Goal: Task Accomplishment & Management: Complete application form

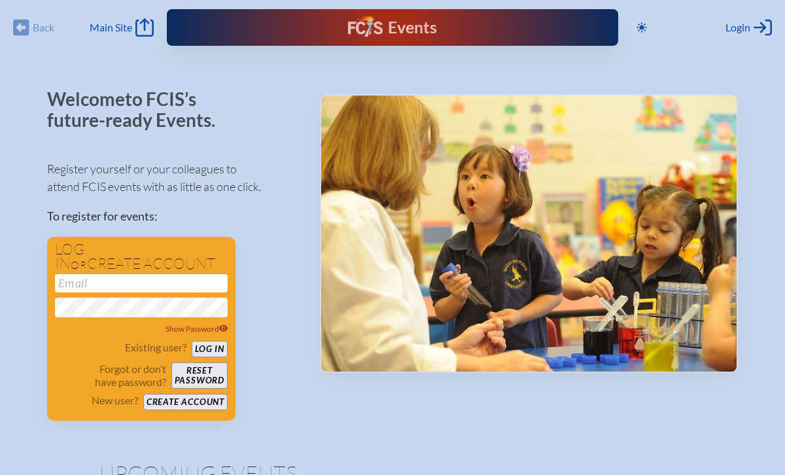
click at [37, 33] on div "Back Back Main Site Main Site" at bounding box center [83, 27] width 141 height 18
click at [24, 30] on div "Back Back Main Site Main Site" at bounding box center [83, 27] width 141 height 18
click at [38, 34] on div "Back Back Main Site Main Site" at bounding box center [83, 27] width 141 height 18
click at [20, 29] on div "Back Back Main Site Main Site" at bounding box center [83, 27] width 141 height 18
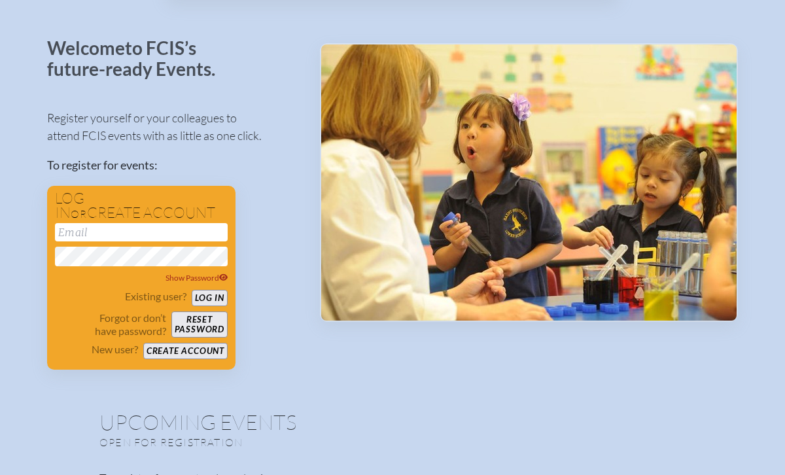
scroll to position [56, 0]
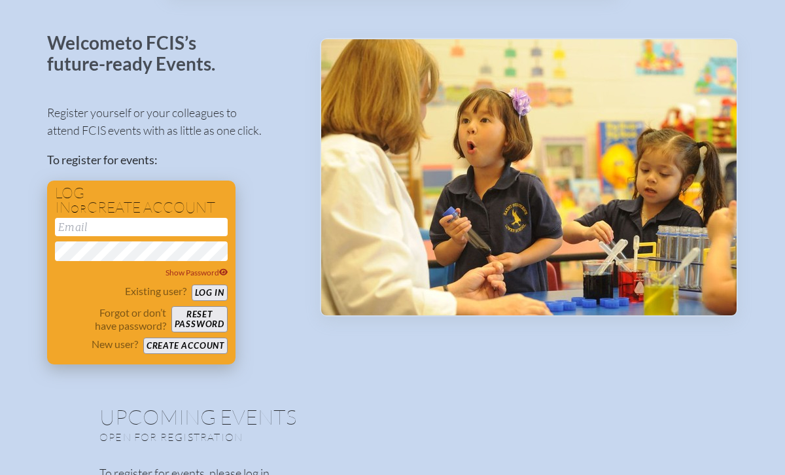
click at [193, 344] on button "Create account" at bounding box center [185, 346] width 84 height 16
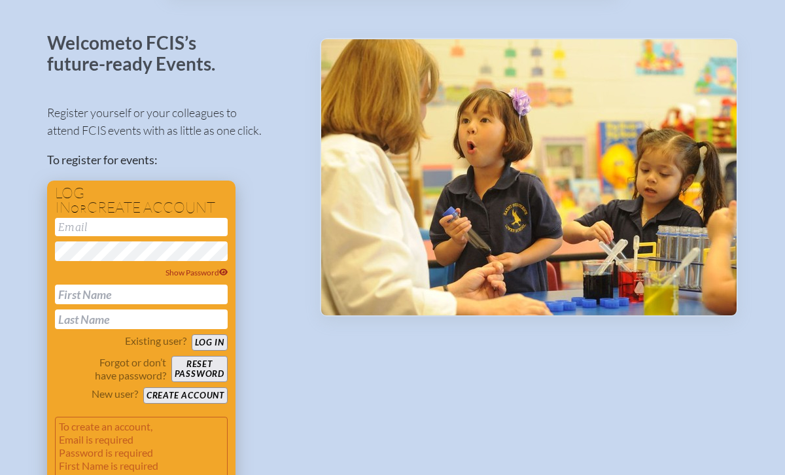
click at [121, 292] on input "text" at bounding box center [141, 295] width 173 height 20
type input "[PERSON_NAME]"
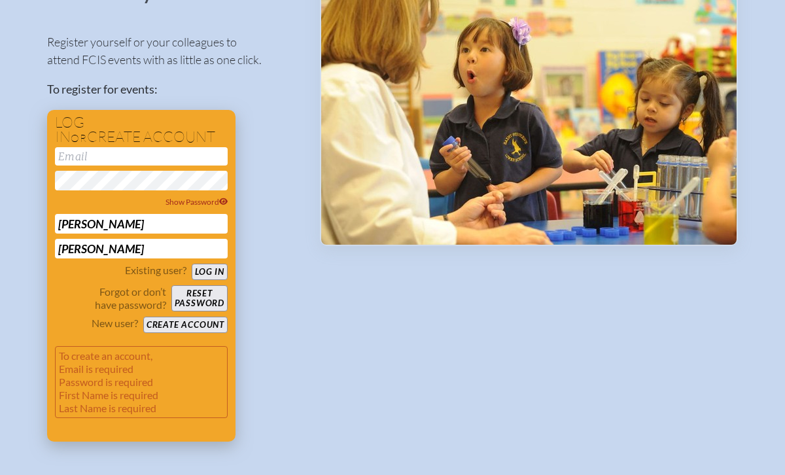
scroll to position [131, 0]
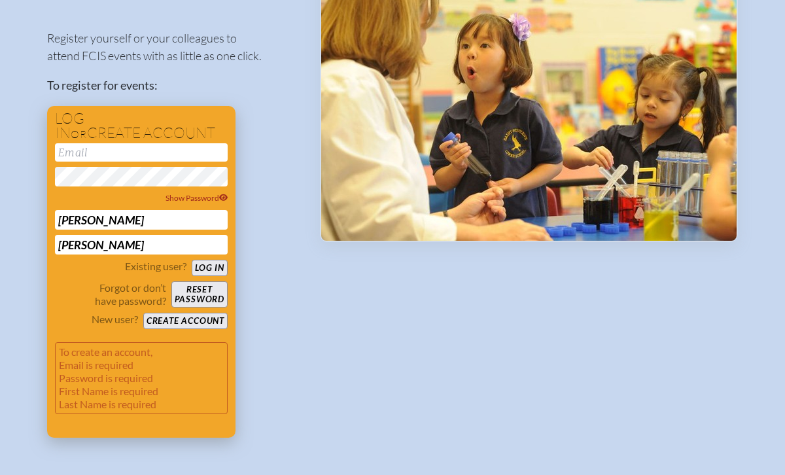
click at [105, 154] on input "email" at bounding box center [141, 152] width 173 height 18
type input "[EMAIL_ADDRESS][DOMAIN_NAME]"
click at [198, 323] on button "Create account" at bounding box center [185, 321] width 84 height 16
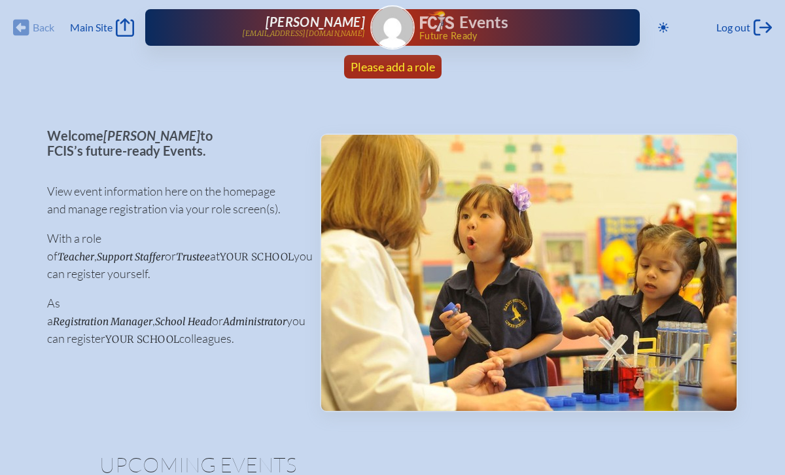
click at [372, 70] on span "Please add a role" at bounding box center [393, 67] width 84 height 14
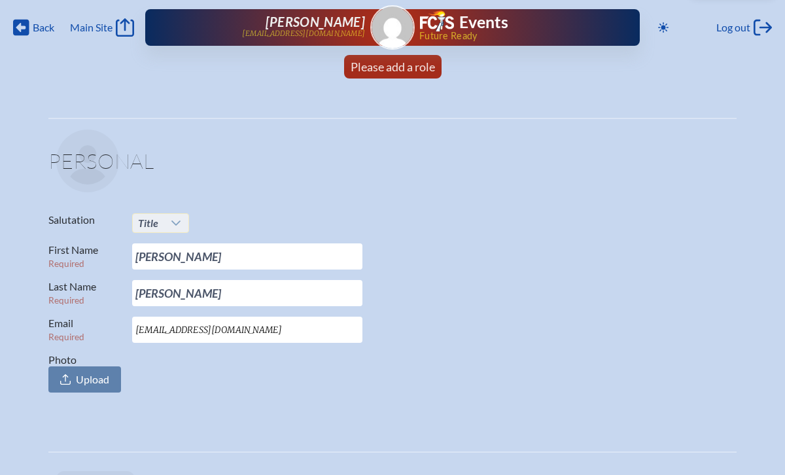
click at [173, 224] on icon at bounding box center [176, 223] width 10 height 10
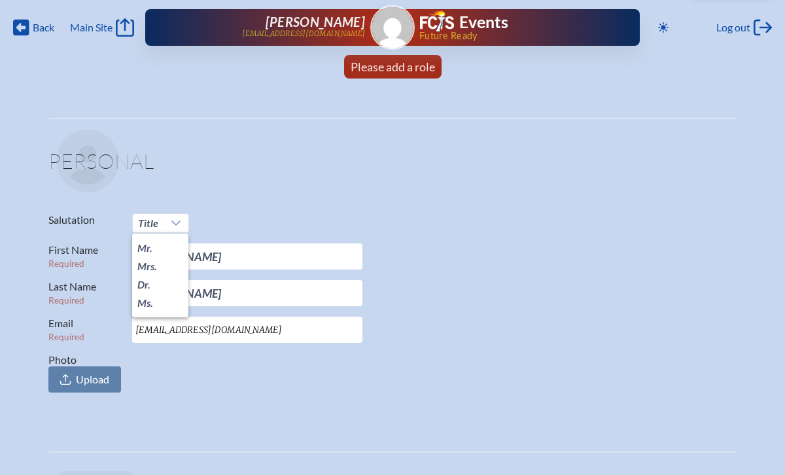
click at [221, 204] on fieldset "Personal Salutation Title First Name Required Augustine Last Name Required Whyt…" at bounding box center [392, 264] width 688 height 292
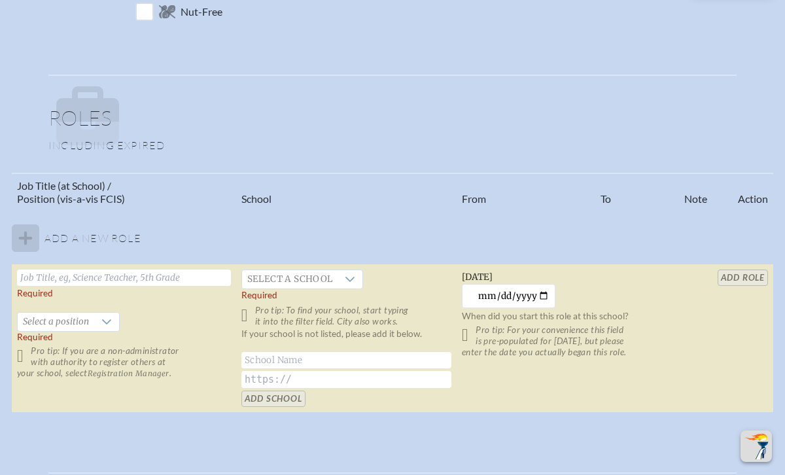
scroll to position [717, 0]
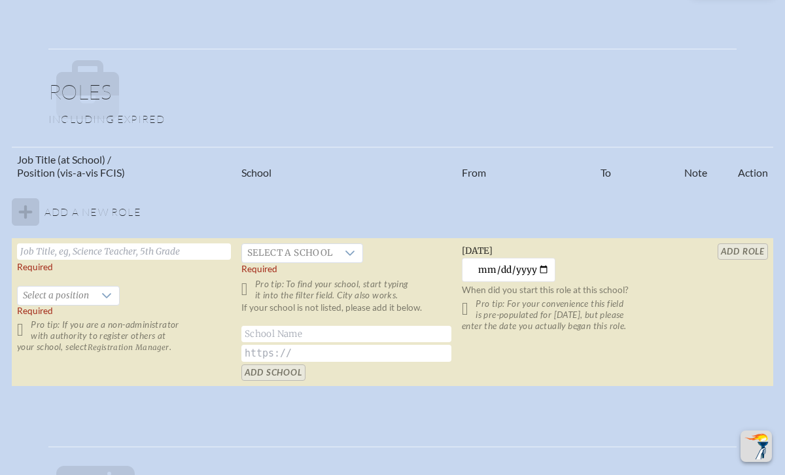
click at [63, 258] on input "text" at bounding box center [124, 251] width 214 height 16
type input "Upper Division Director"
click at [286, 259] on span "Select a school" at bounding box center [290, 253] width 96 height 18
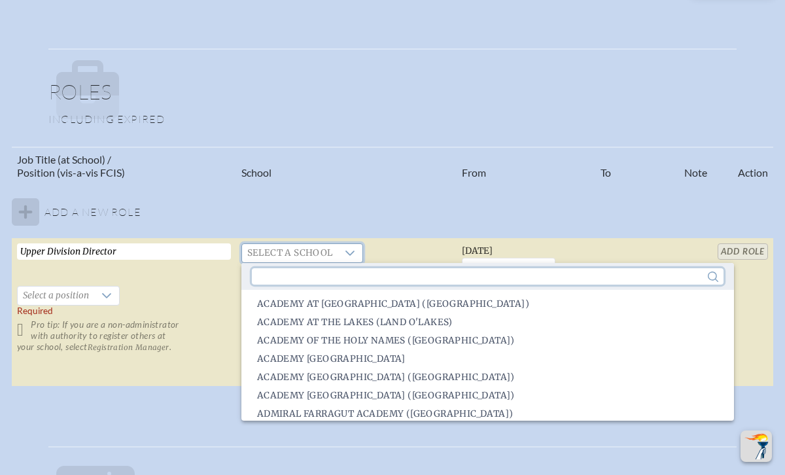
click at [310, 281] on input "text" at bounding box center [488, 276] width 472 height 16
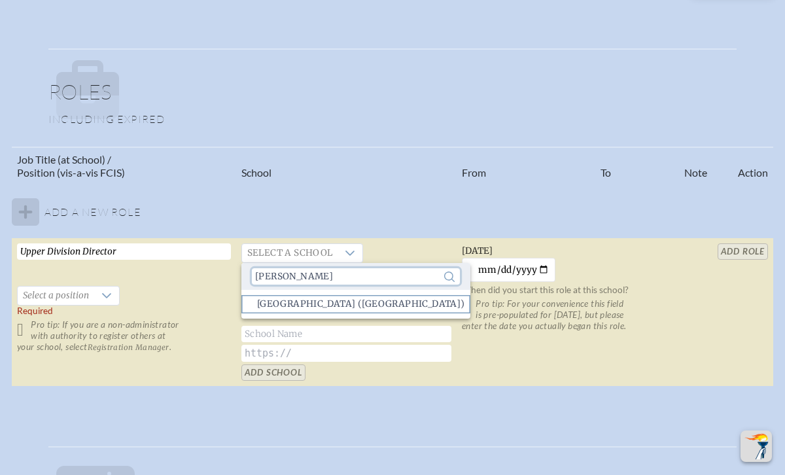
type input "berk"
click at [319, 302] on span "Berkeley Preparatory School (Tampa)" at bounding box center [361, 304] width 208 height 13
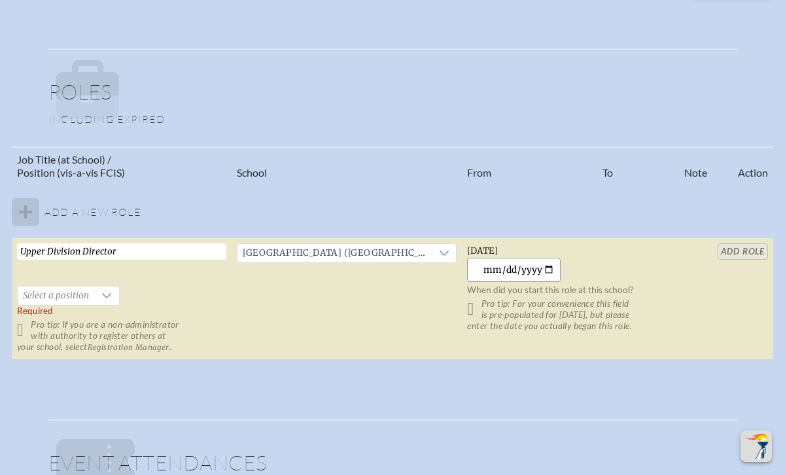
click at [499, 264] on input "2025-10-07" at bounding box center [514, 270] width 94 height 24
type input "2025-07-01"
click at [499, 325] on p "Pro tip: For your convenience this field is pre-populated for yesterday, but pl…" at bounding box center [570, 314] width 206 height 33
click at [88, 291] on span "Select a position" at bounding box center [56, 296] width 77 height 18
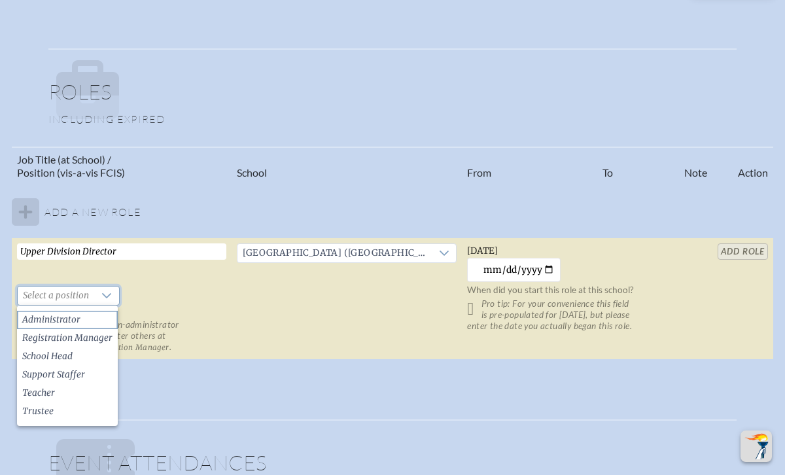
click at [77, 318] on span "Administrator" at bounding box center [51, 319] width 58 height 13
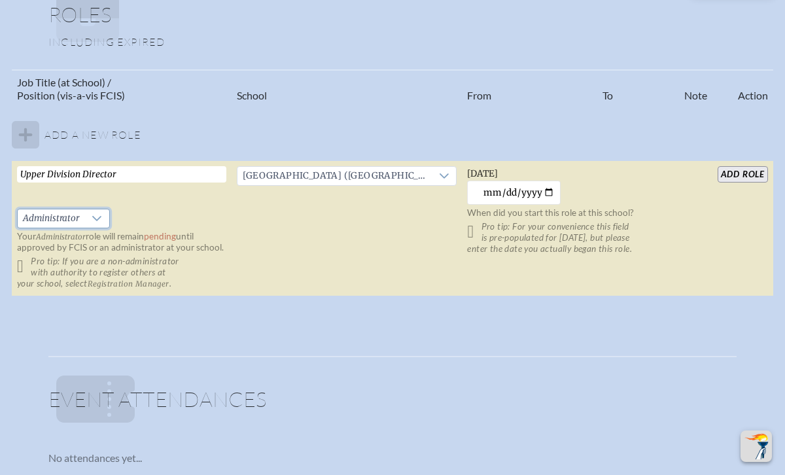
scroll to position [765, 0]
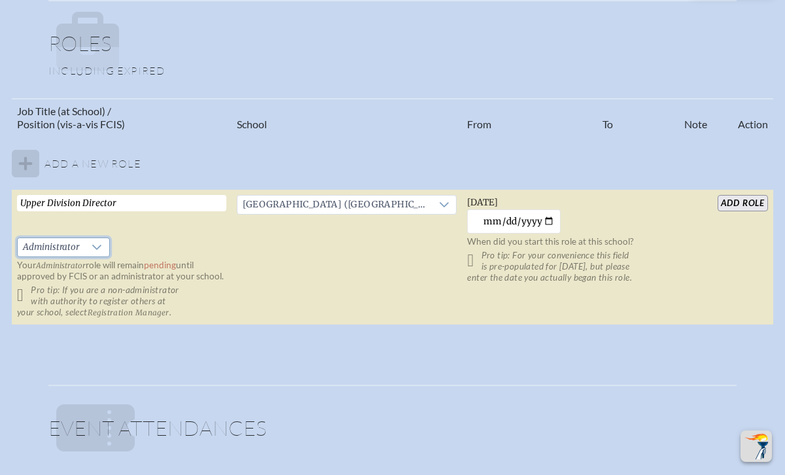
click at [739, 204] on input "add Role" at bounding box center [743, 203] width 50 height 16
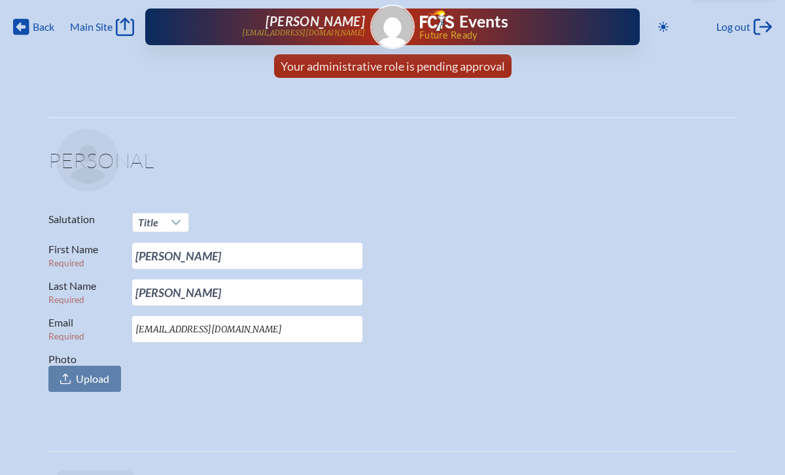
scroll to position [0, 0]
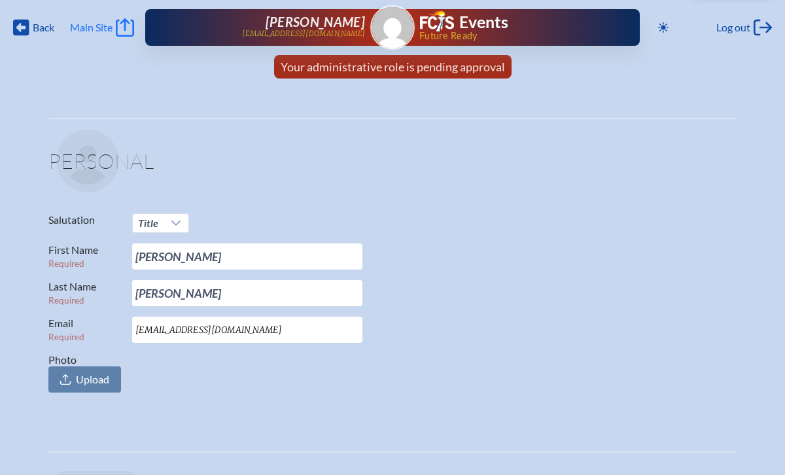
click at [90, 26] on span "Main Site" at bounding box center [91, 27] width 43 height 13
